Goal: Task Accomplishment & Management: Manage account settings

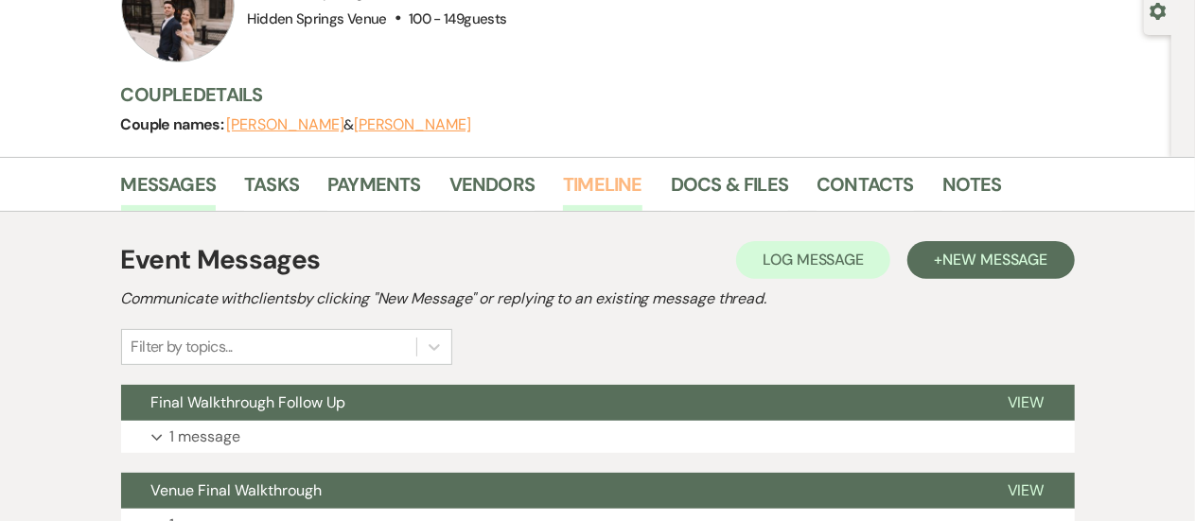
click at [582, 183] on link "Timeline" at bounding box center [602, 190] width 79 height 42
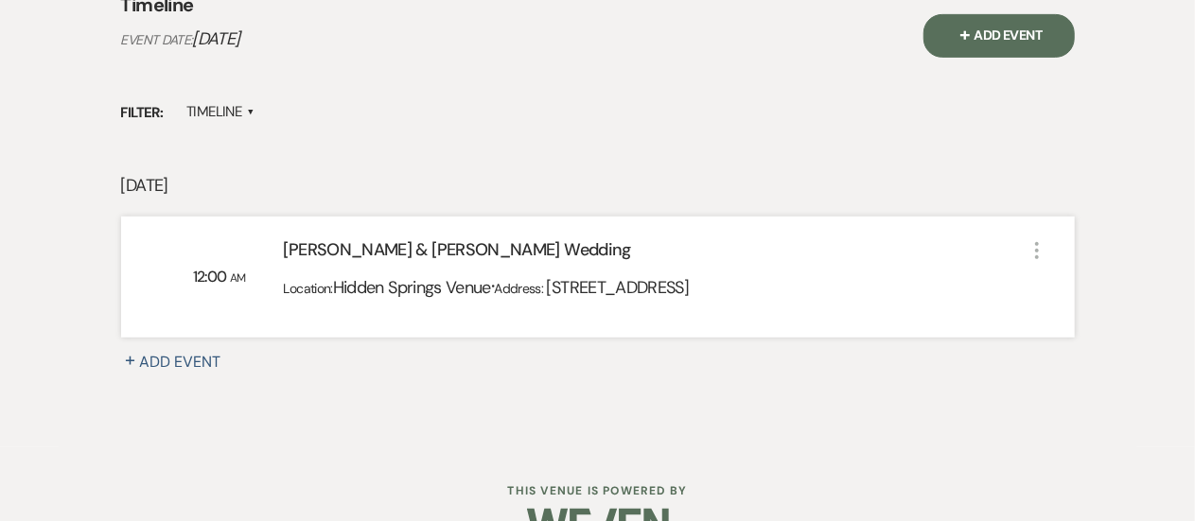
scroll to position [432, 0]
click at [591, 266] on div "[PERSON_NAME] & [PERSON_NAME] Wedding" at bounding box center [655, 254] width 742 height 33
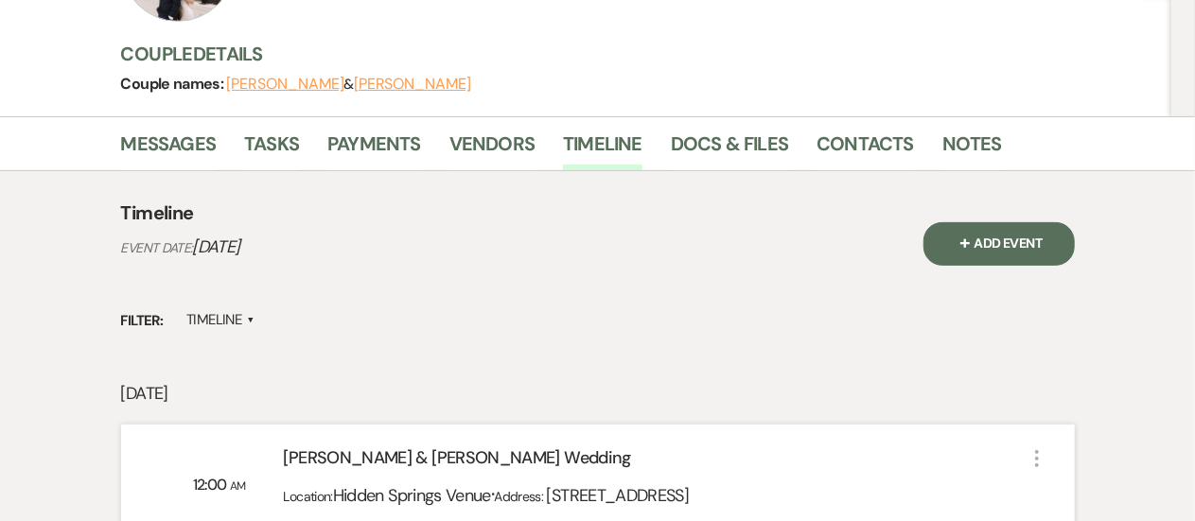
scroll to position [221, 0]
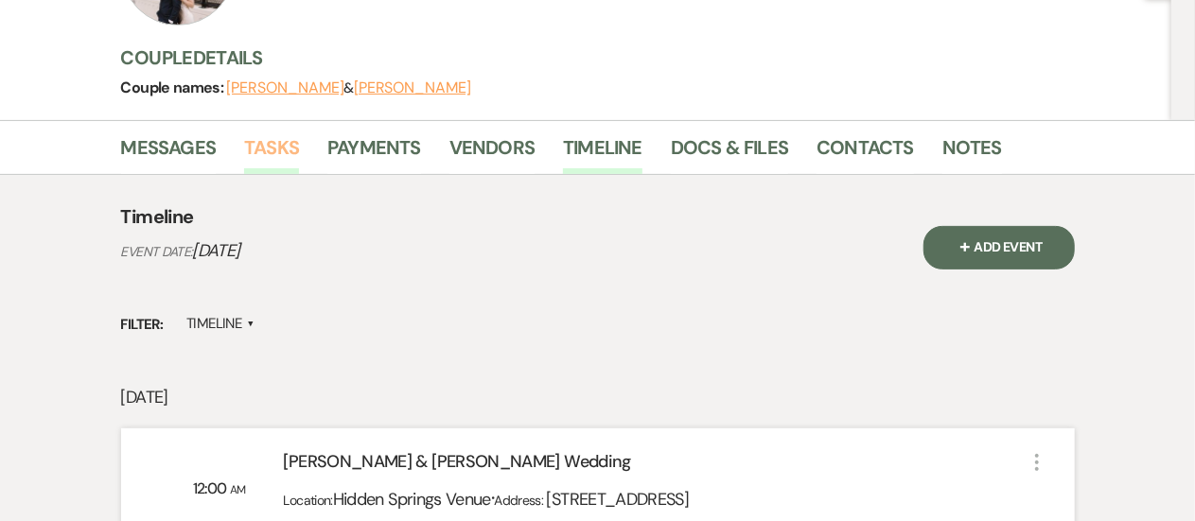
click at [256, 150] on link "Tasks" at bounding box center [271, 153] width 55 height 42
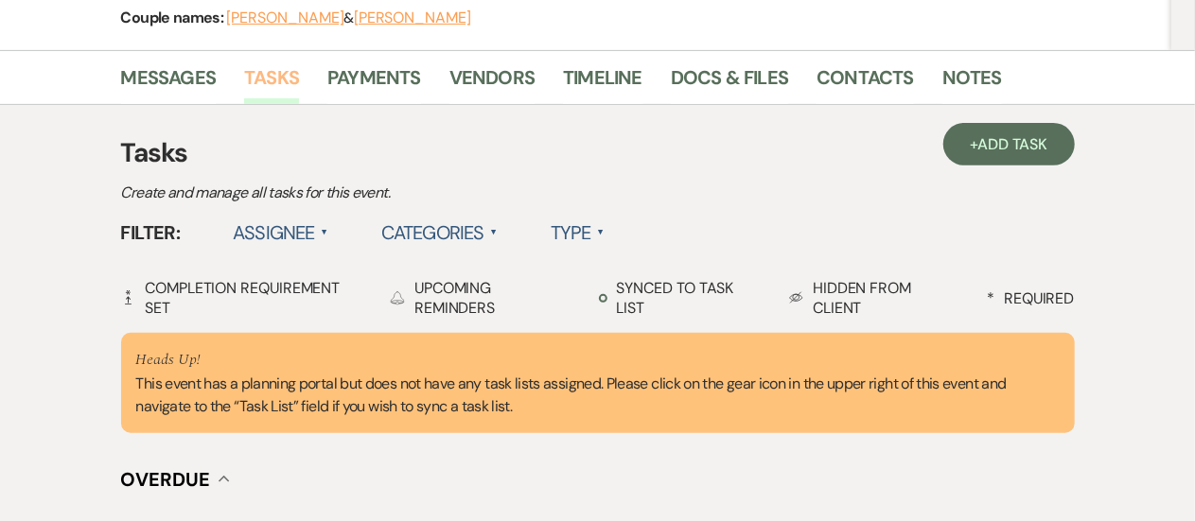
scroll to position [280, 0]
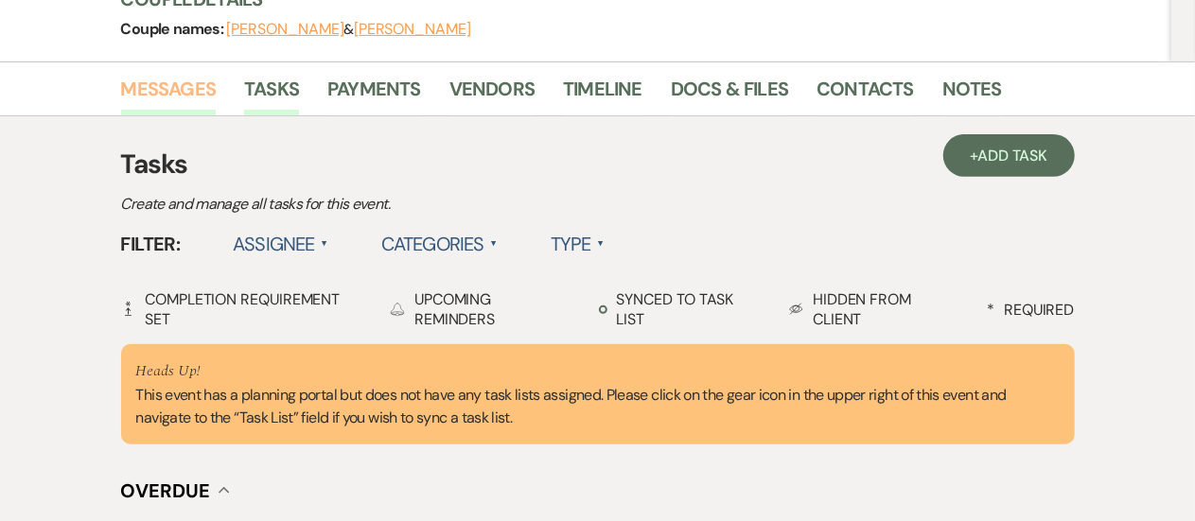
click at [188, 79] on link "Messages" at bounding box center [169, 95] width 96 height 42
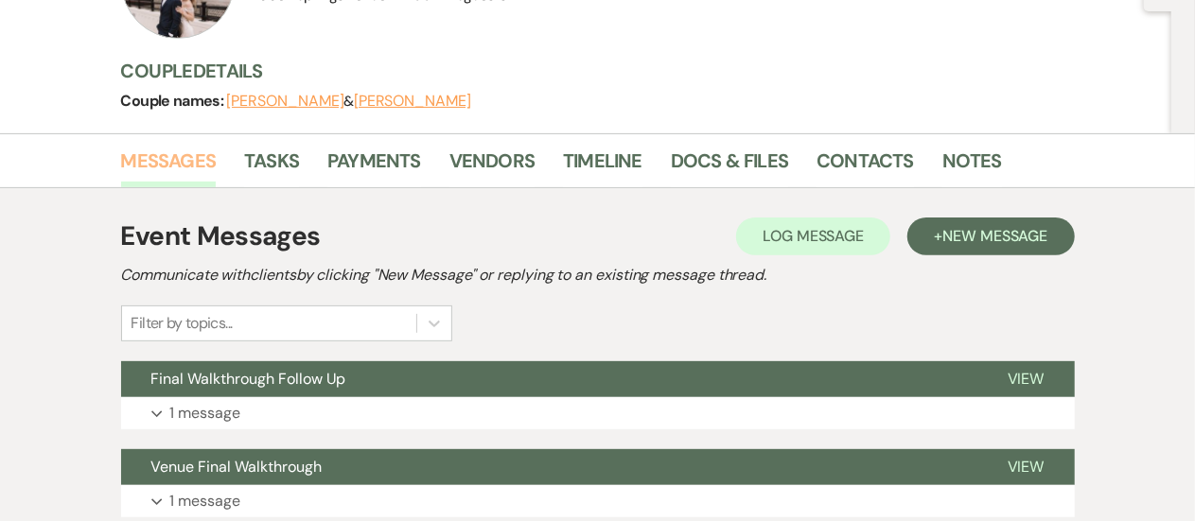
scroll to position [206, 0]
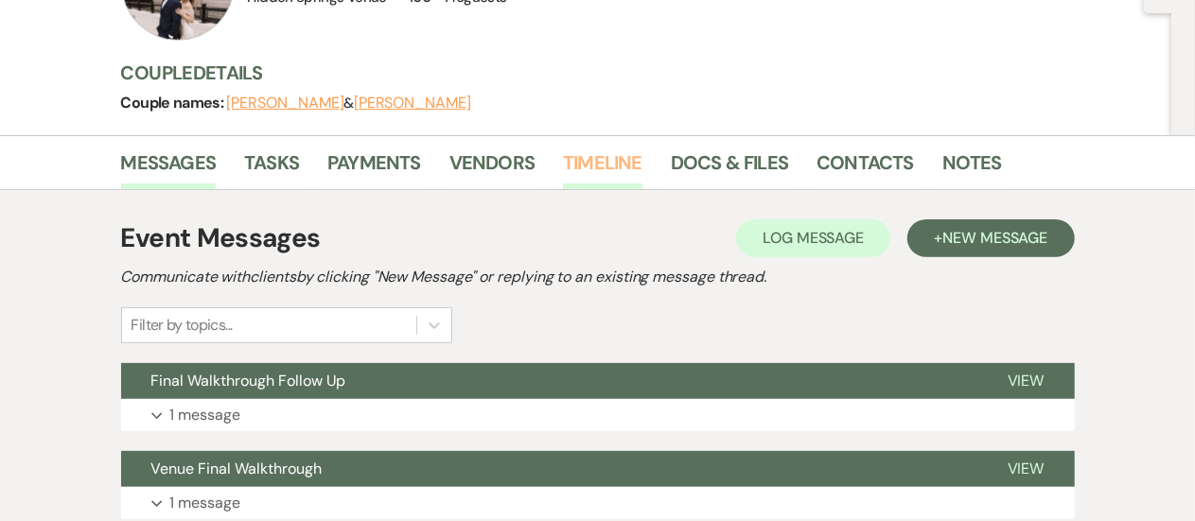
click at [587, 173] on link "Timeline" at bounding box center [602, 169] width 79 height 42
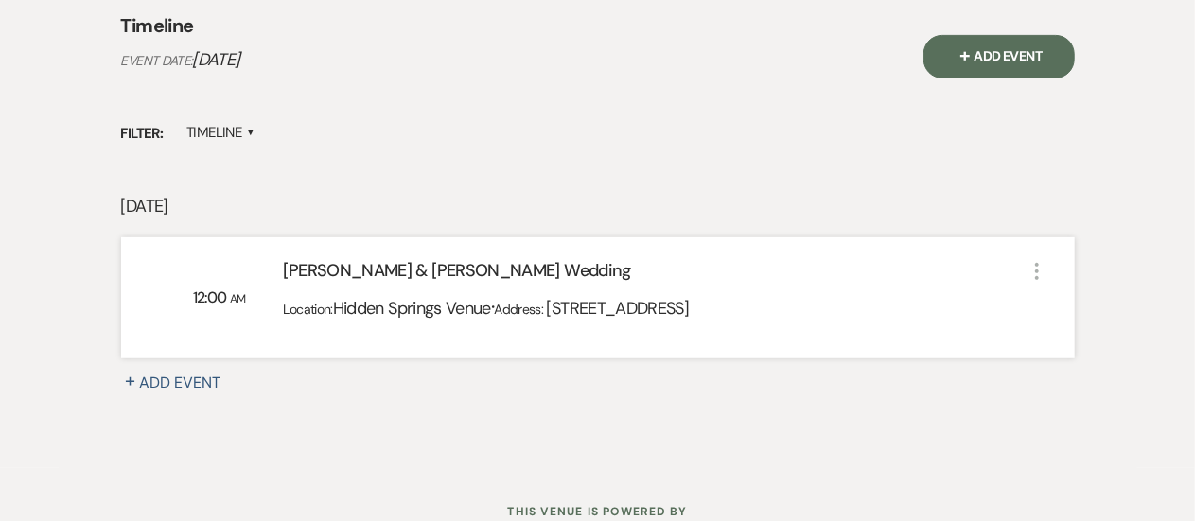
scroll to position [414, 0]
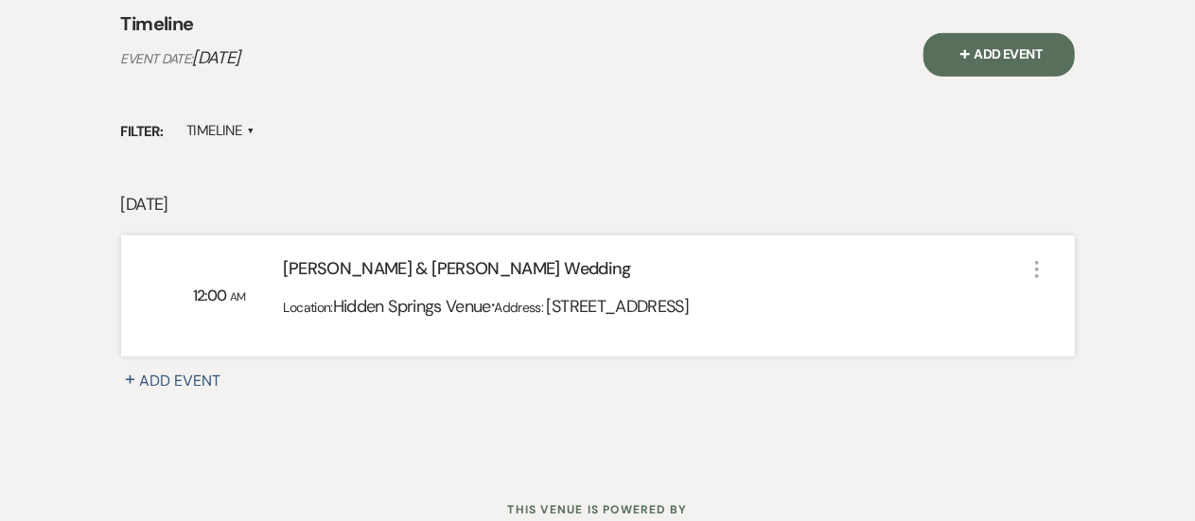
click at [689, 297] on span "[STREET_ADDRESS]" at bounding box center [618, 306] width 143 height 23
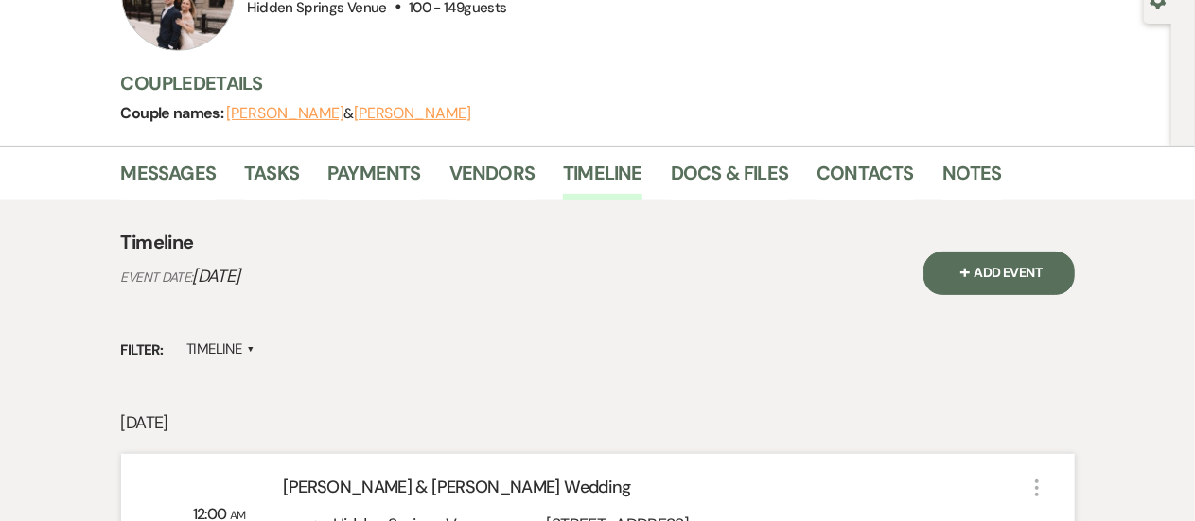
scroll to position [195, 0]
click at [759, 169] on link "Docs & Files" at bounding box center [729, 180] width 117 height 42
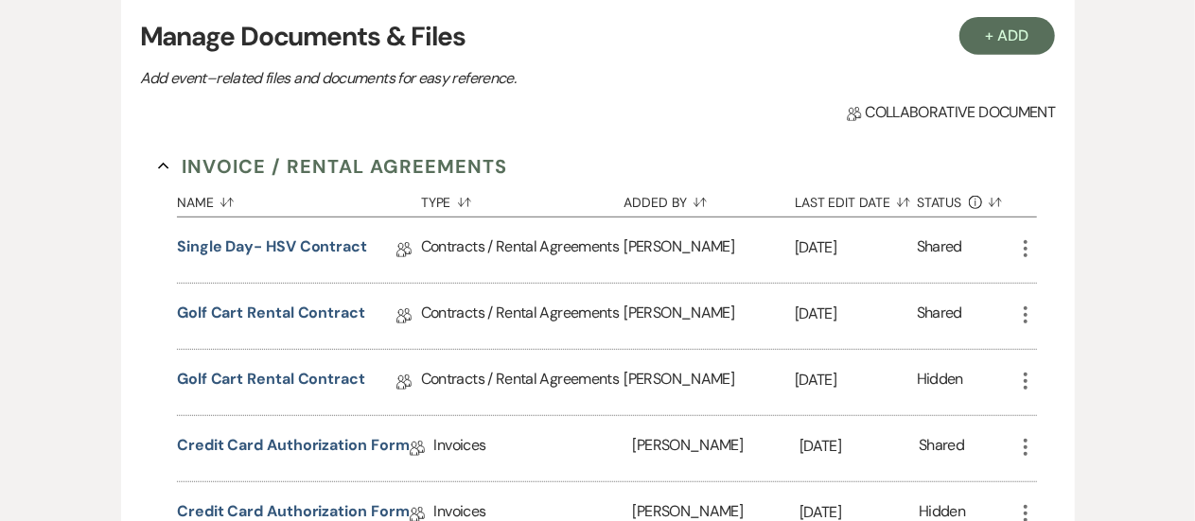
scroll to position [432, 0]
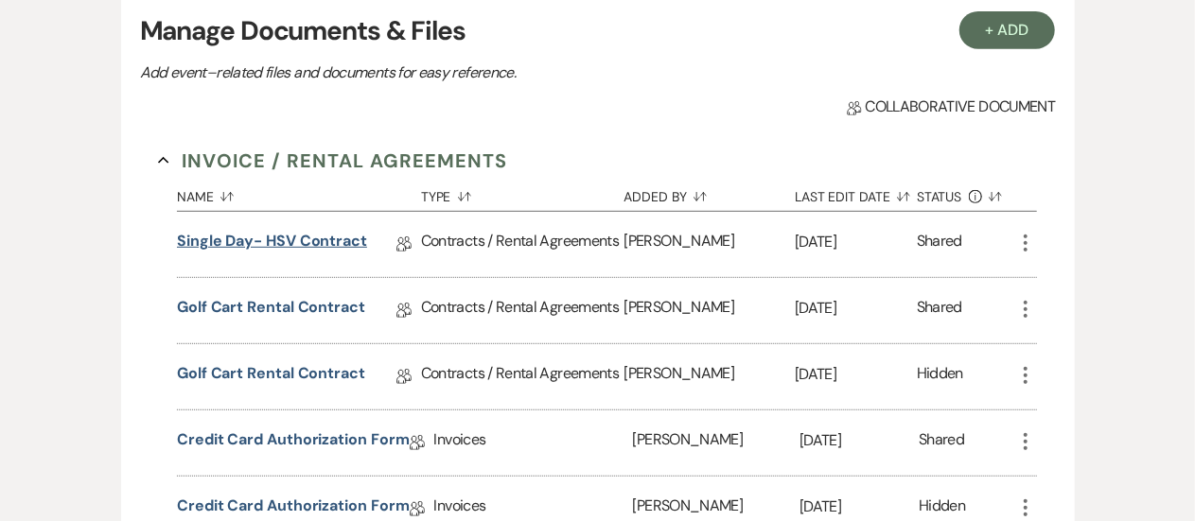
click at [296, 241] on link "Single Day- HSV Contract" at bounding box center [272, 244] width 190 height 29
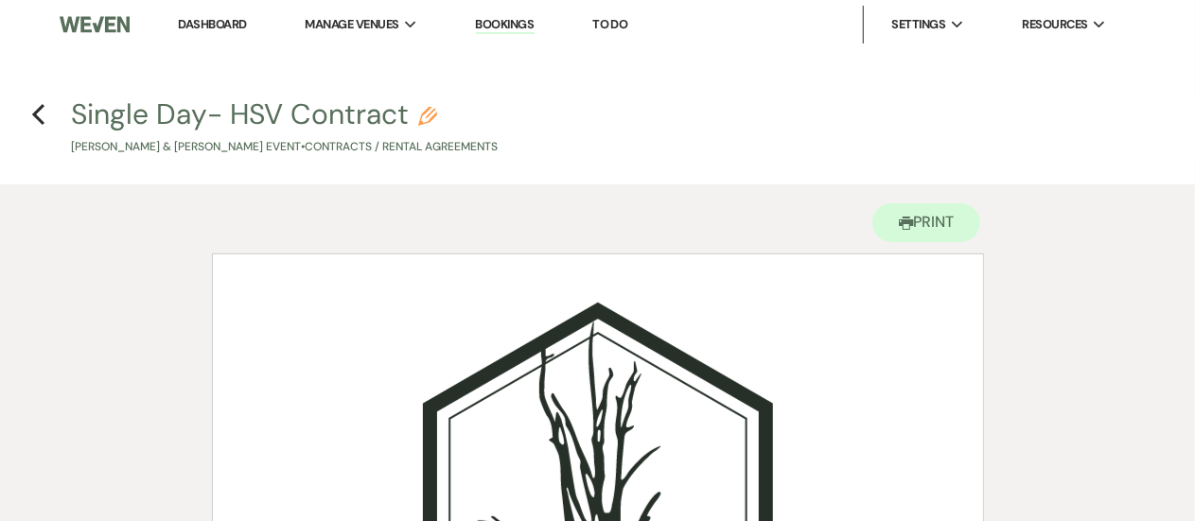
click at [46, 112] on h4 "Previous Single Day- HSV Contract Pencil [PERSON_NAME] & [PERSON_NAME] Event • …" at bounding box center [597, 125] width 1195 height 61
click at [42, 112] on icon "Previous" at bounding box center [38, 114] width 14 height 23
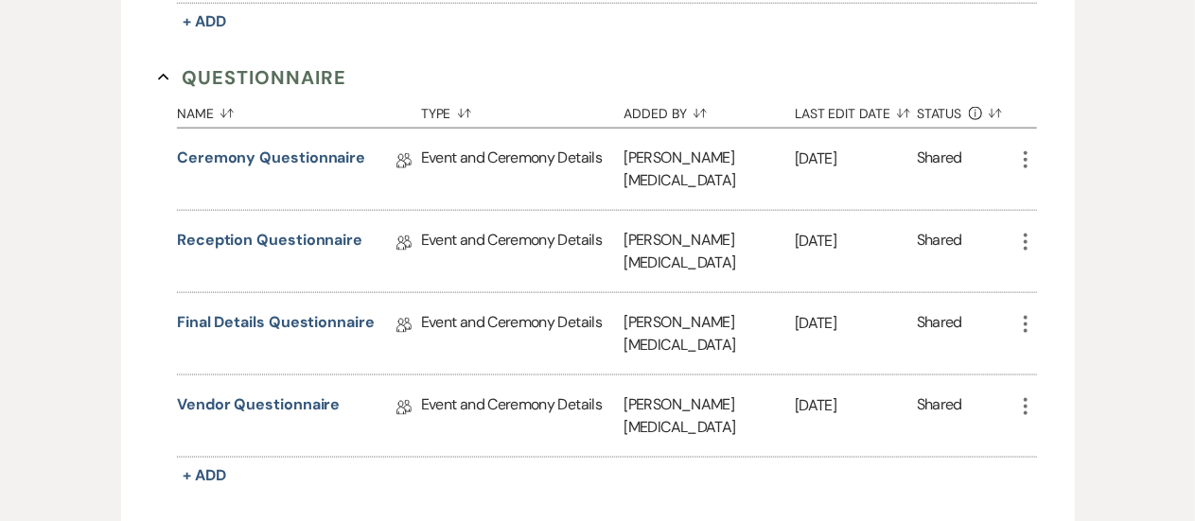
scroll to position [1162, 0]
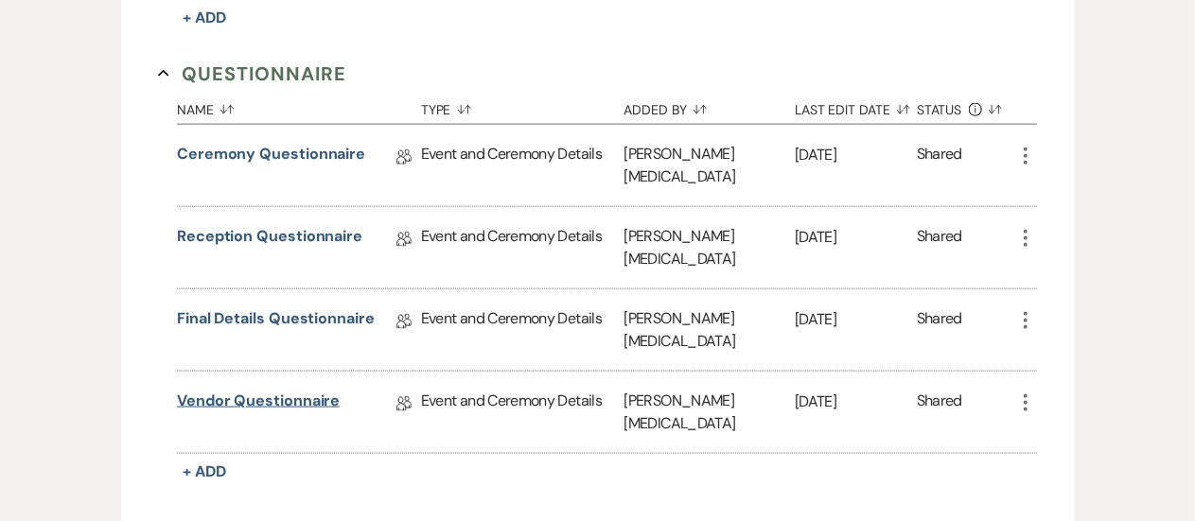
click at [248, 390] on link "Vendor Questionnaire" at bounding box center [258, 404] width 163 height 29
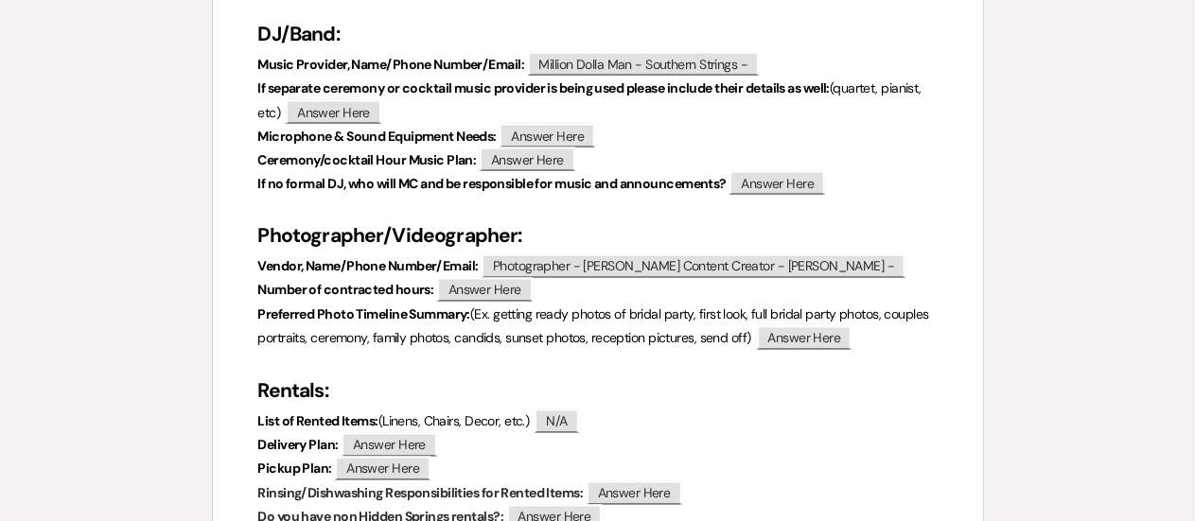
scroll to position [1579, 0]
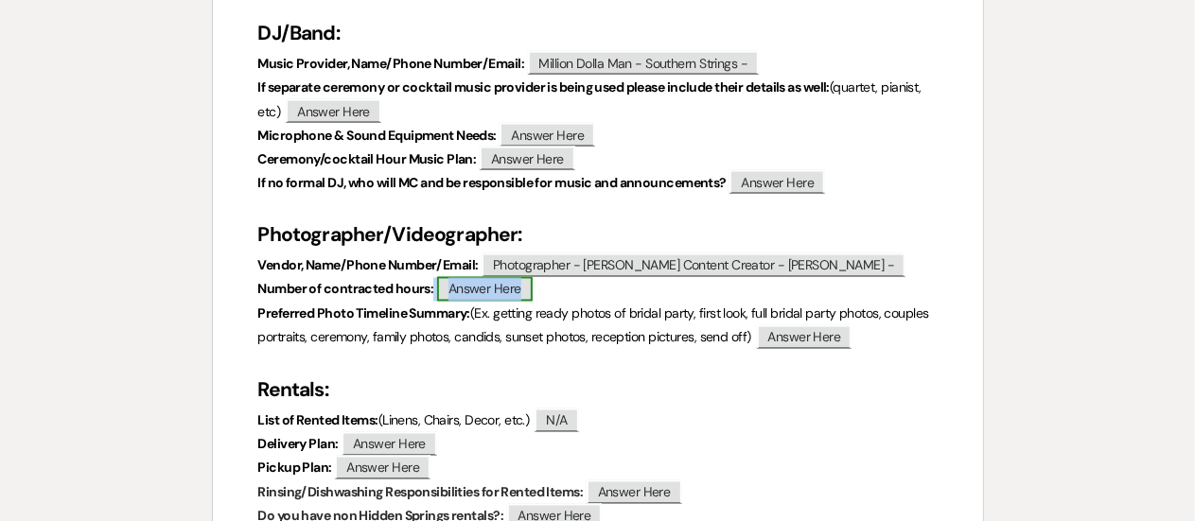
click at [464, 290] on span "Answer Here" at bounding box center [485, 289] width 96 height 25
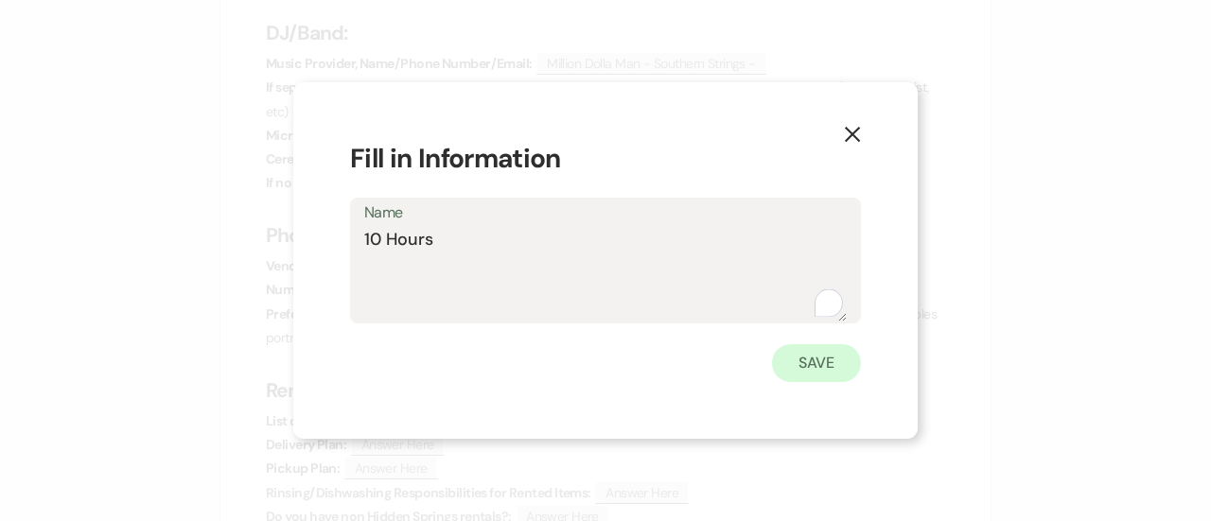
type textarea "10 Hours"
click at [840, 351] on button "Save" at bounding box center [816, 363] width 89 height 38
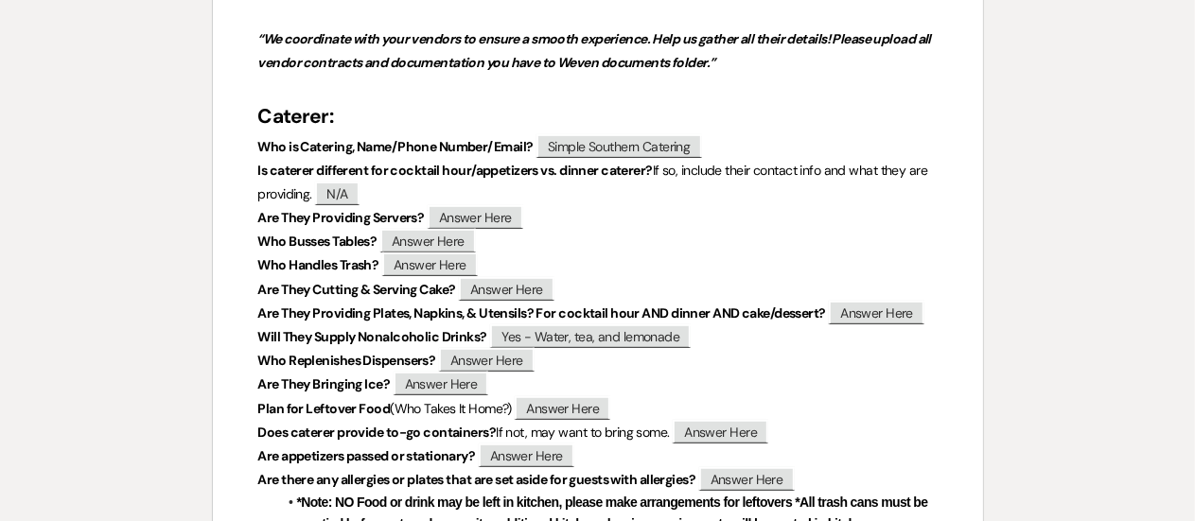
scroll to position [324, 0]
